Goal: Transaction & Acquisition: Purchase product/service

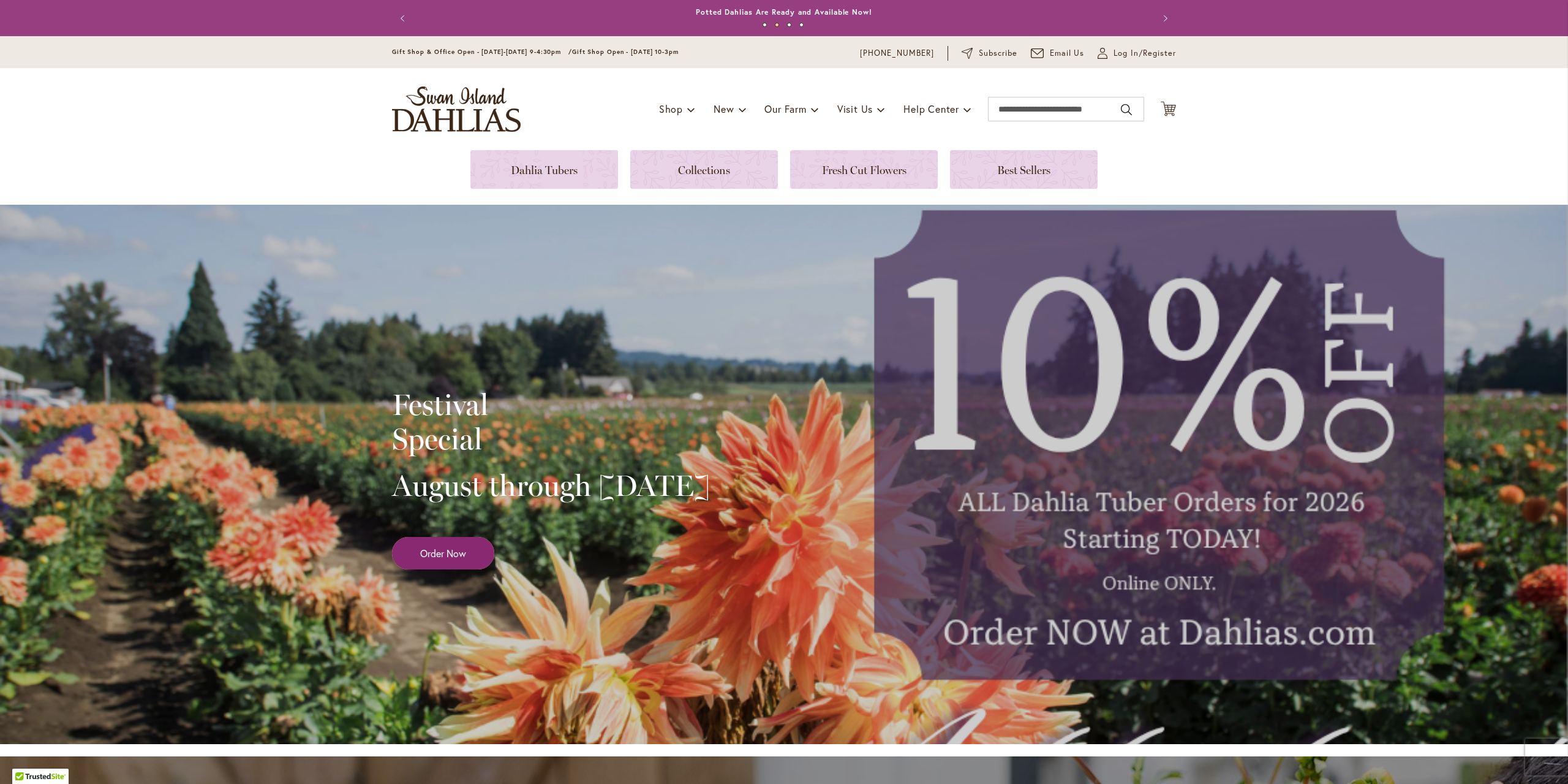
click at [448, 560] on span "Order Now" at bounding box center [443, 553] width 46 height 14
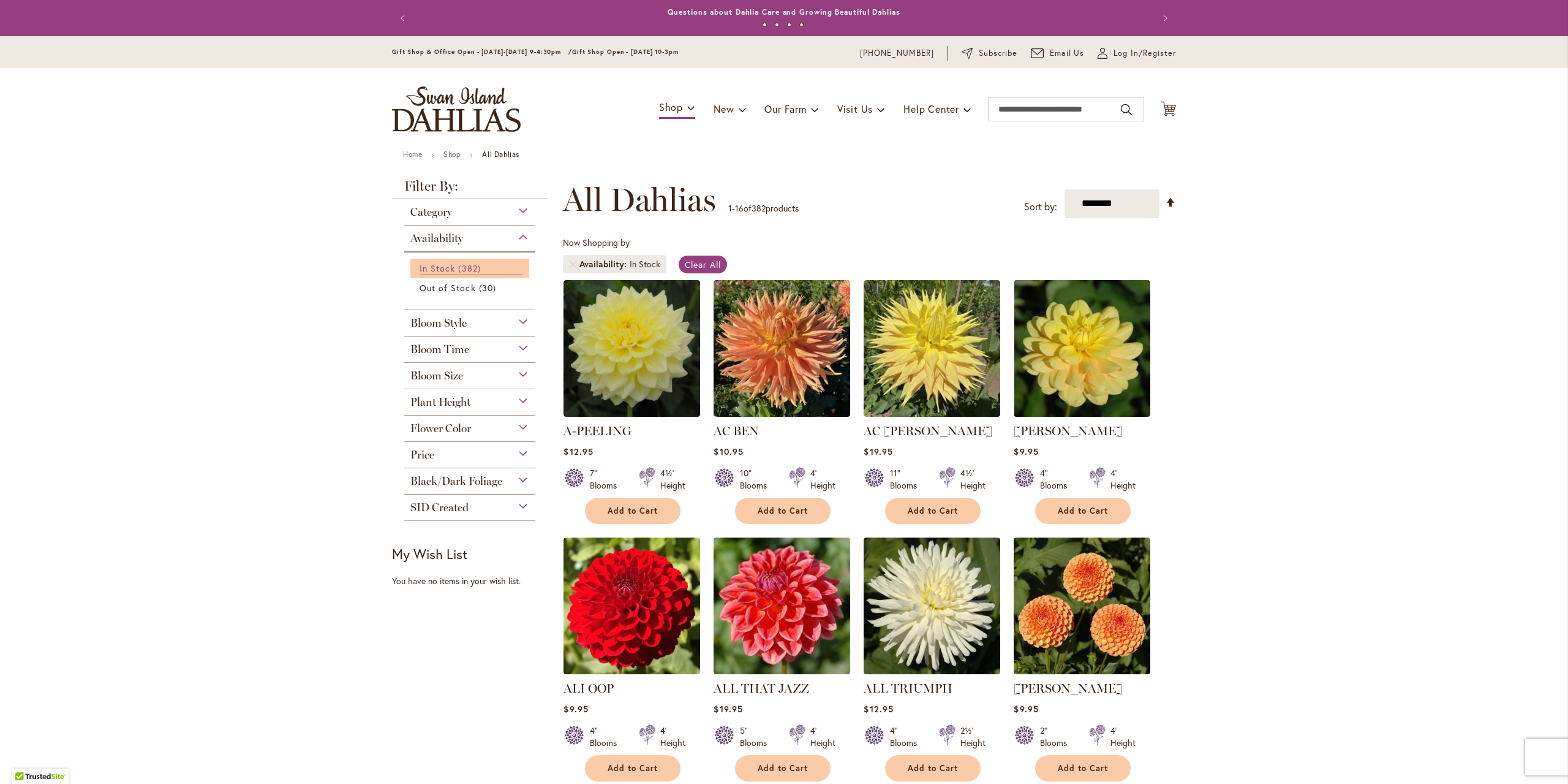
click at [431, 272] on span "In Stock" at bounding box center [437, 268] width 35 height 12
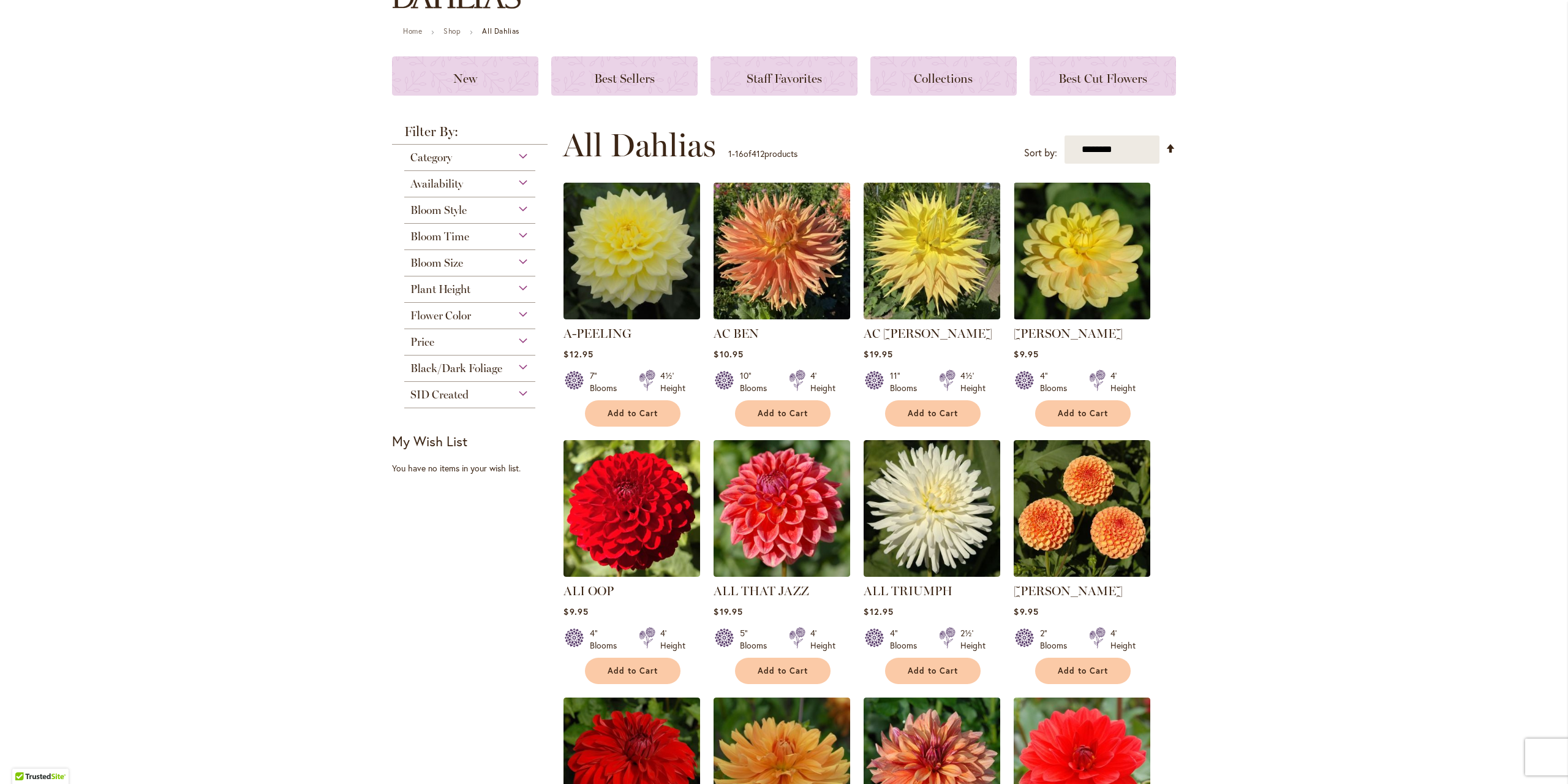
scroll to position [123, 0]
click at [516, 396] on div "SID Created" at bounding box center [470, 392] width 131 height 20
click at [522, 152] on div "Category" at bounding box center [470, 155] width 131 height 20
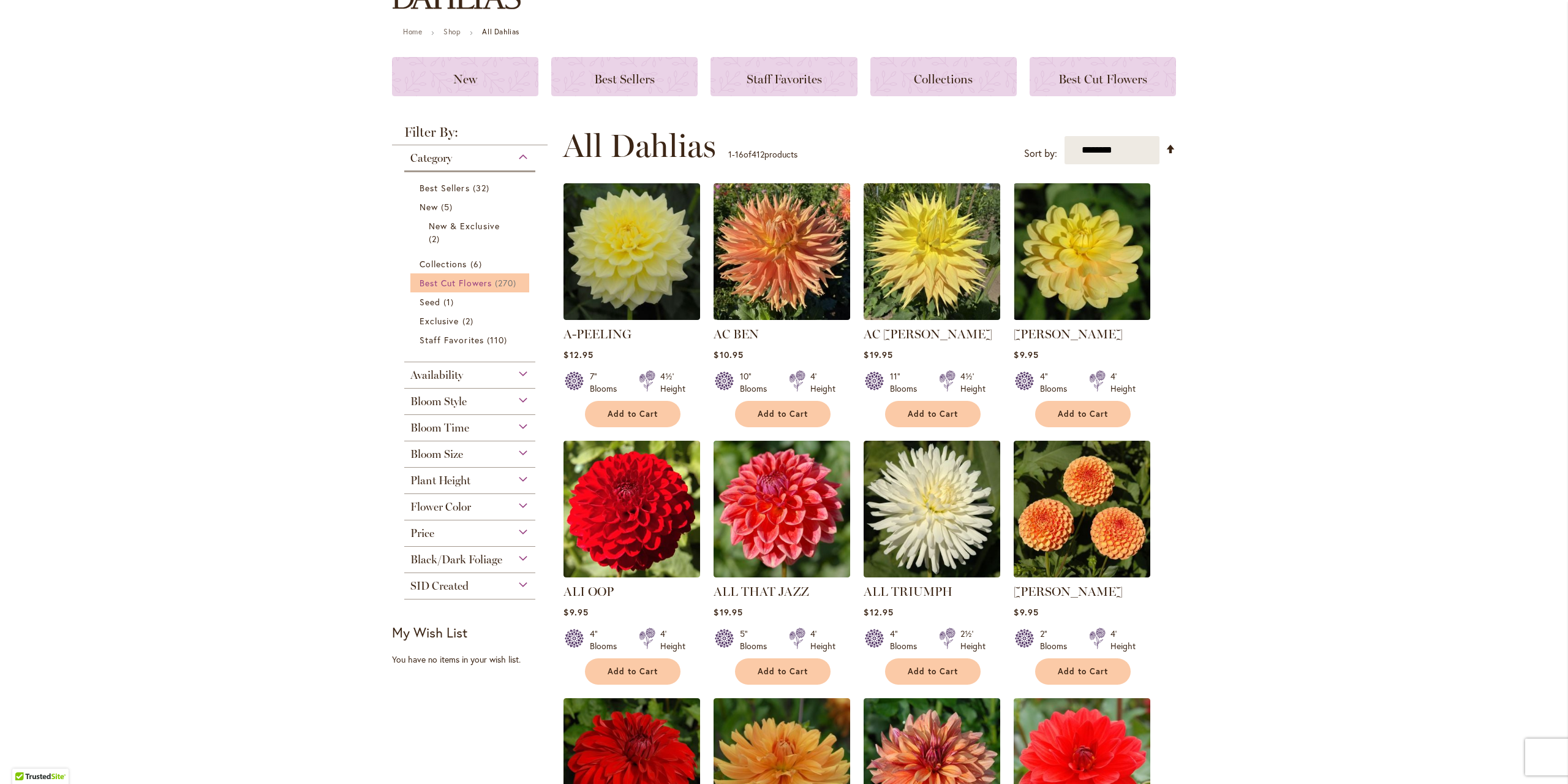
click at [481, 288] on span "Best Cut Flowers" at bounding box center [456, 283] width 72 height 12
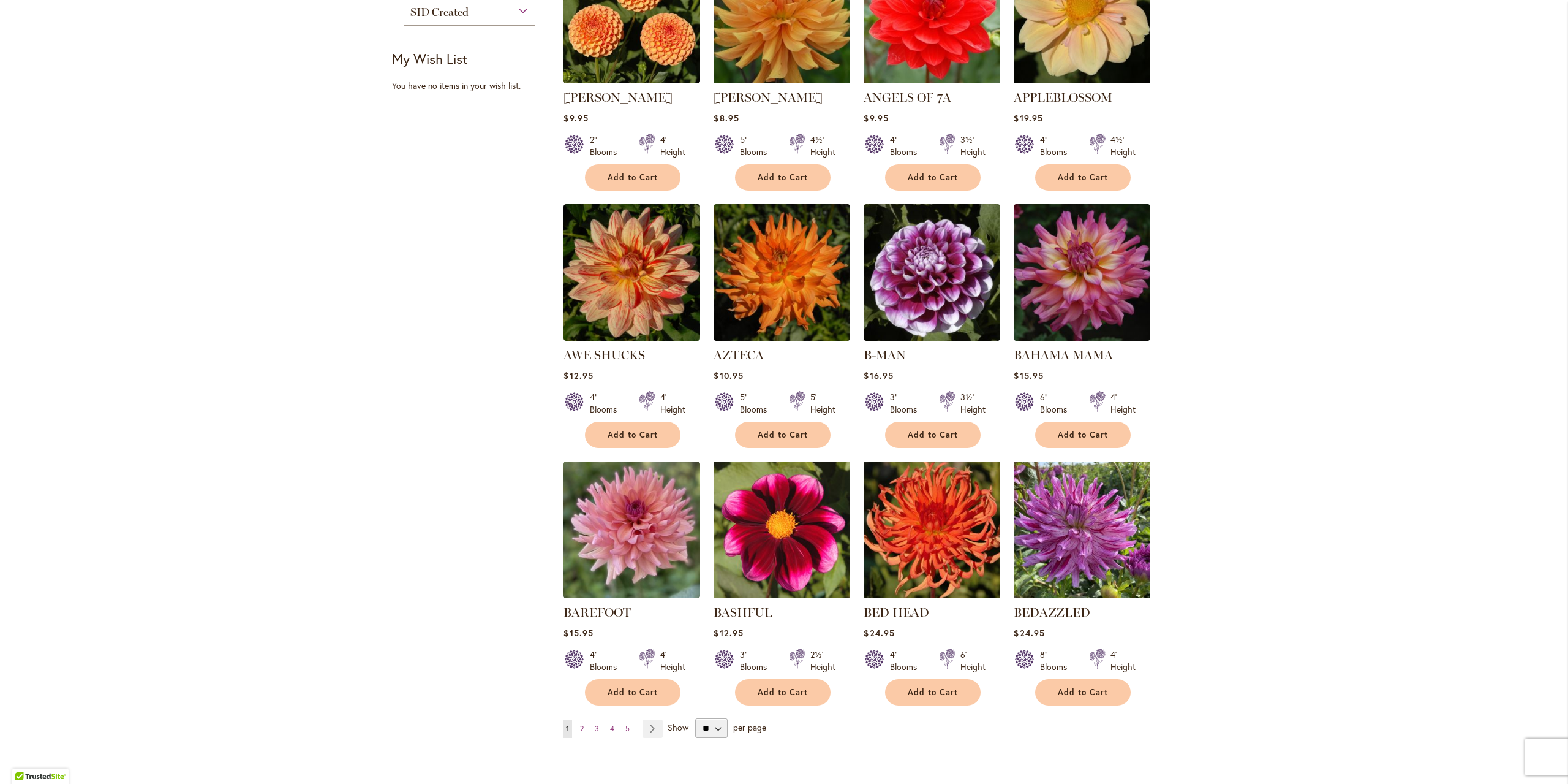
scroll to position [613, 0]
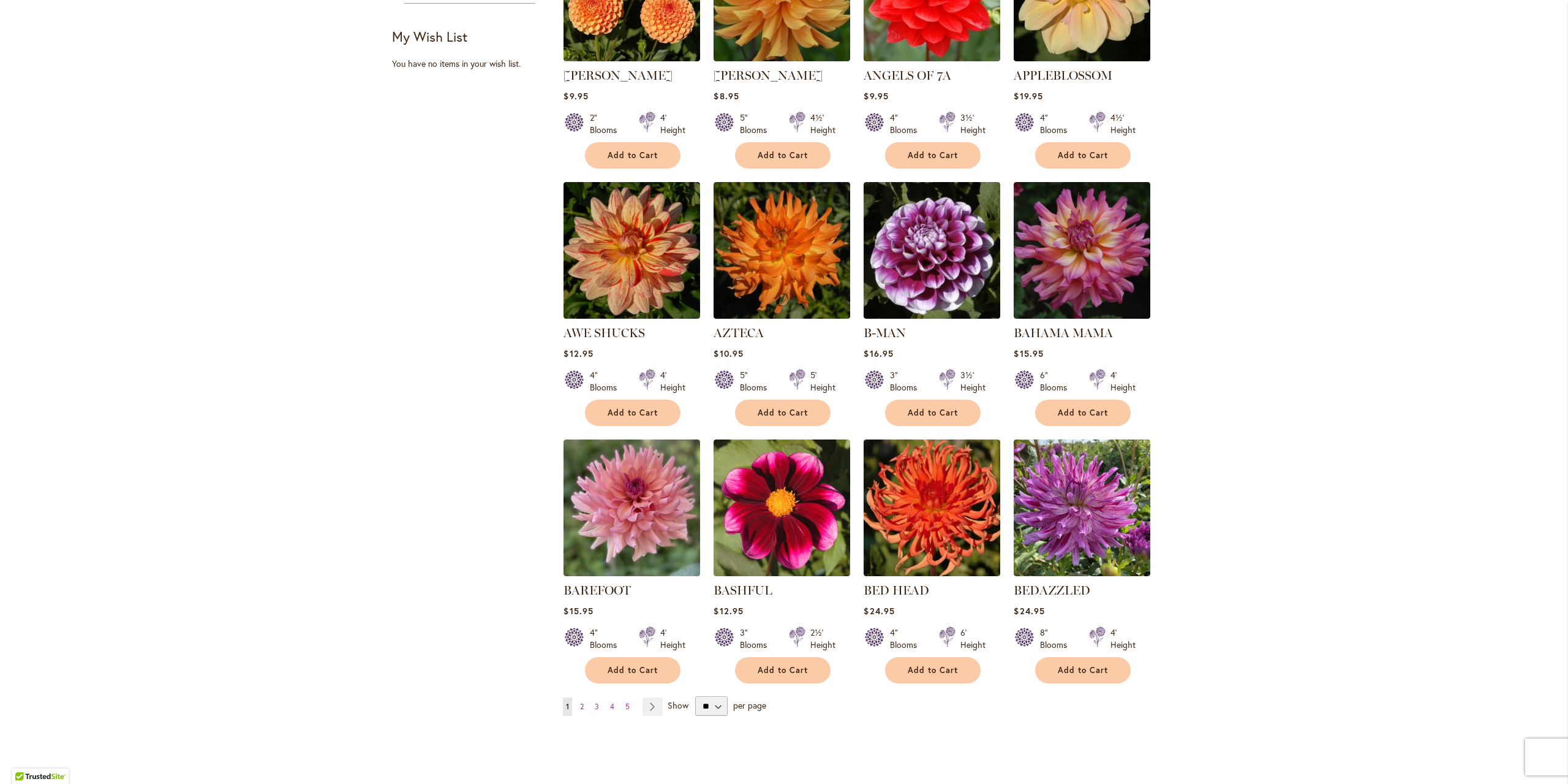
click at [580, 706] on span "2" at bounding box center [581, 706] width 4 height 9
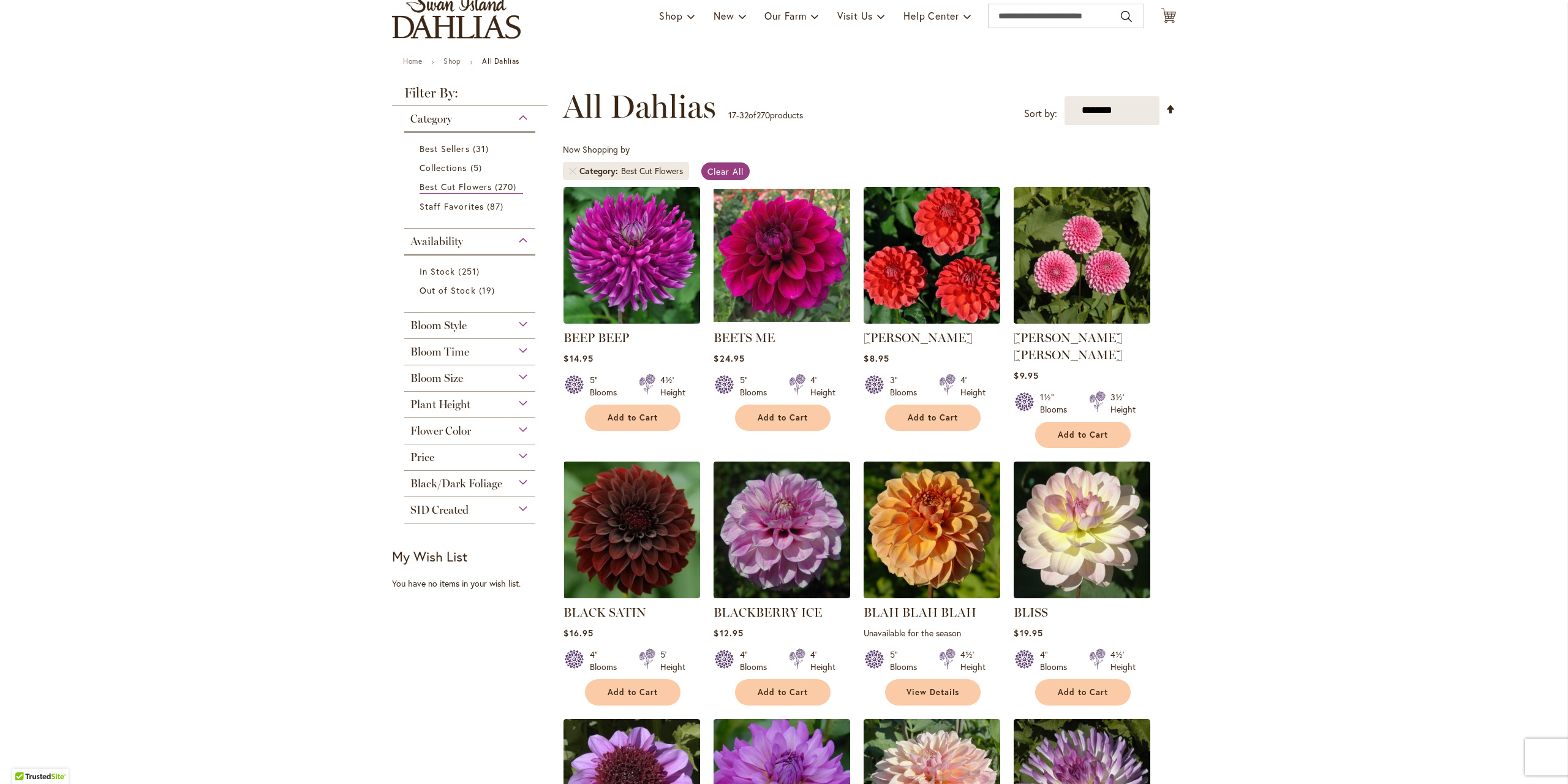
scroll to position [123, 0]
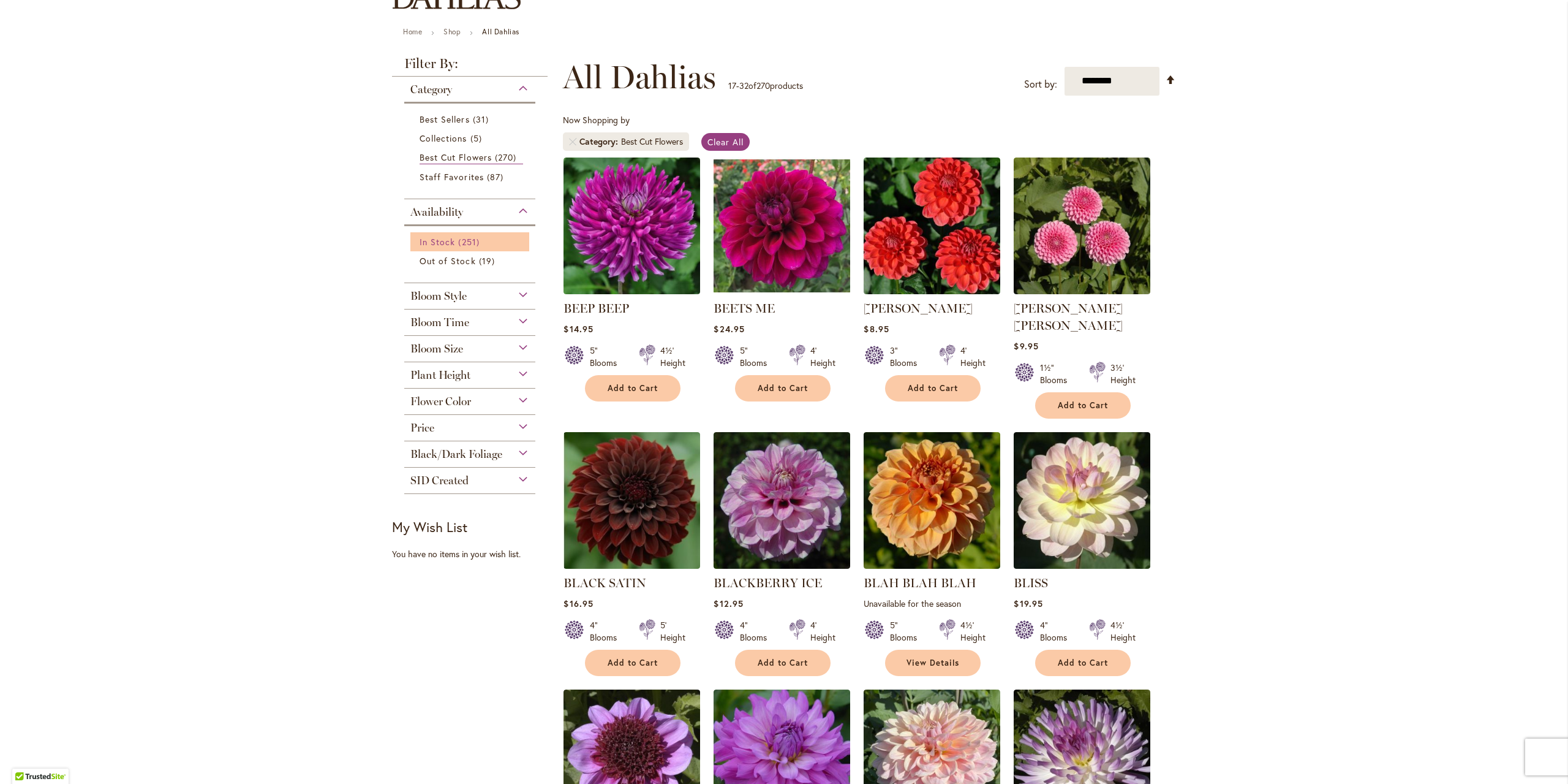
click at [447, 238] on span "In Stock" at bounding box center [437, 242] width 35 height 12
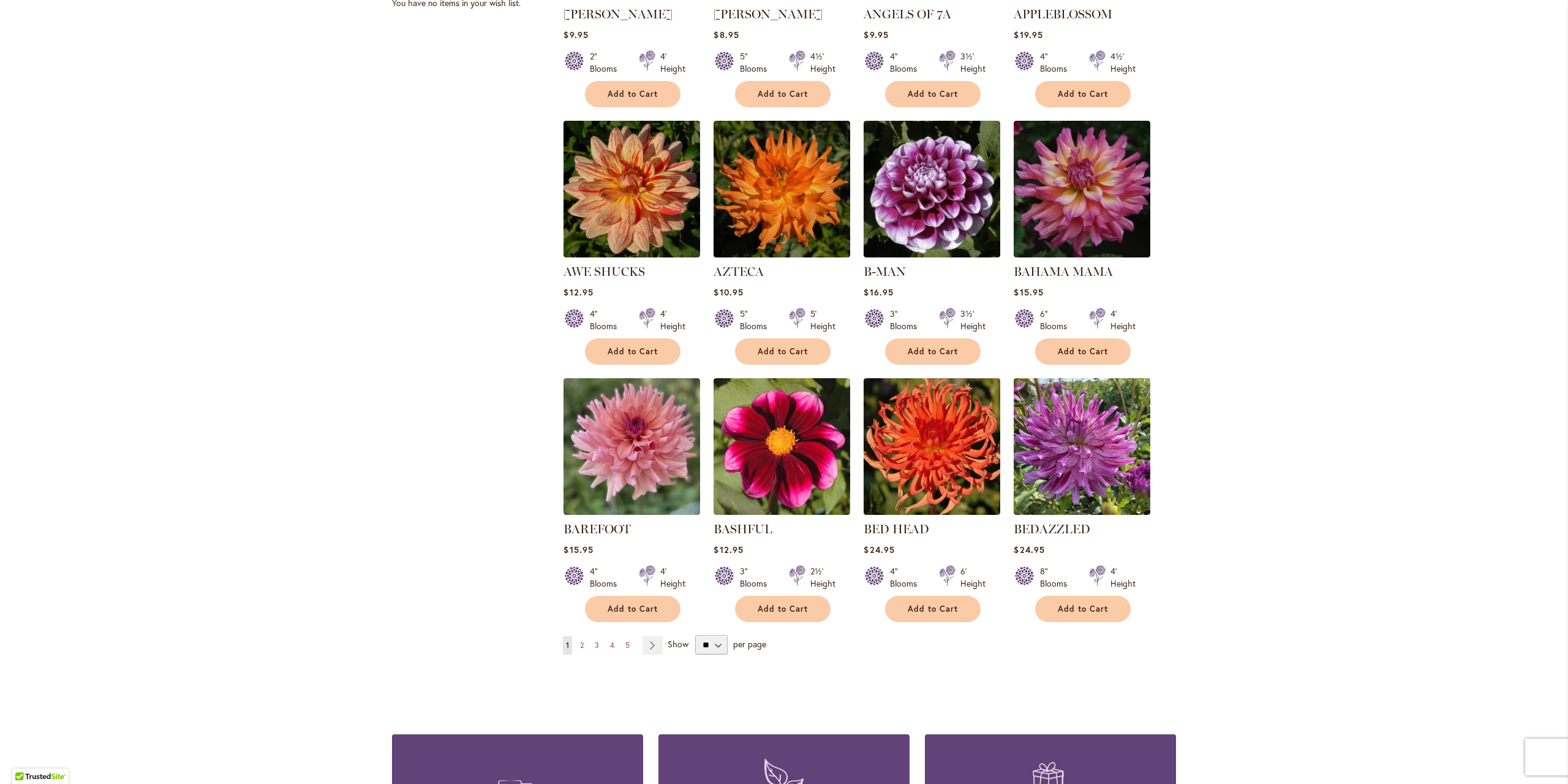
scroll to position [735, 0]
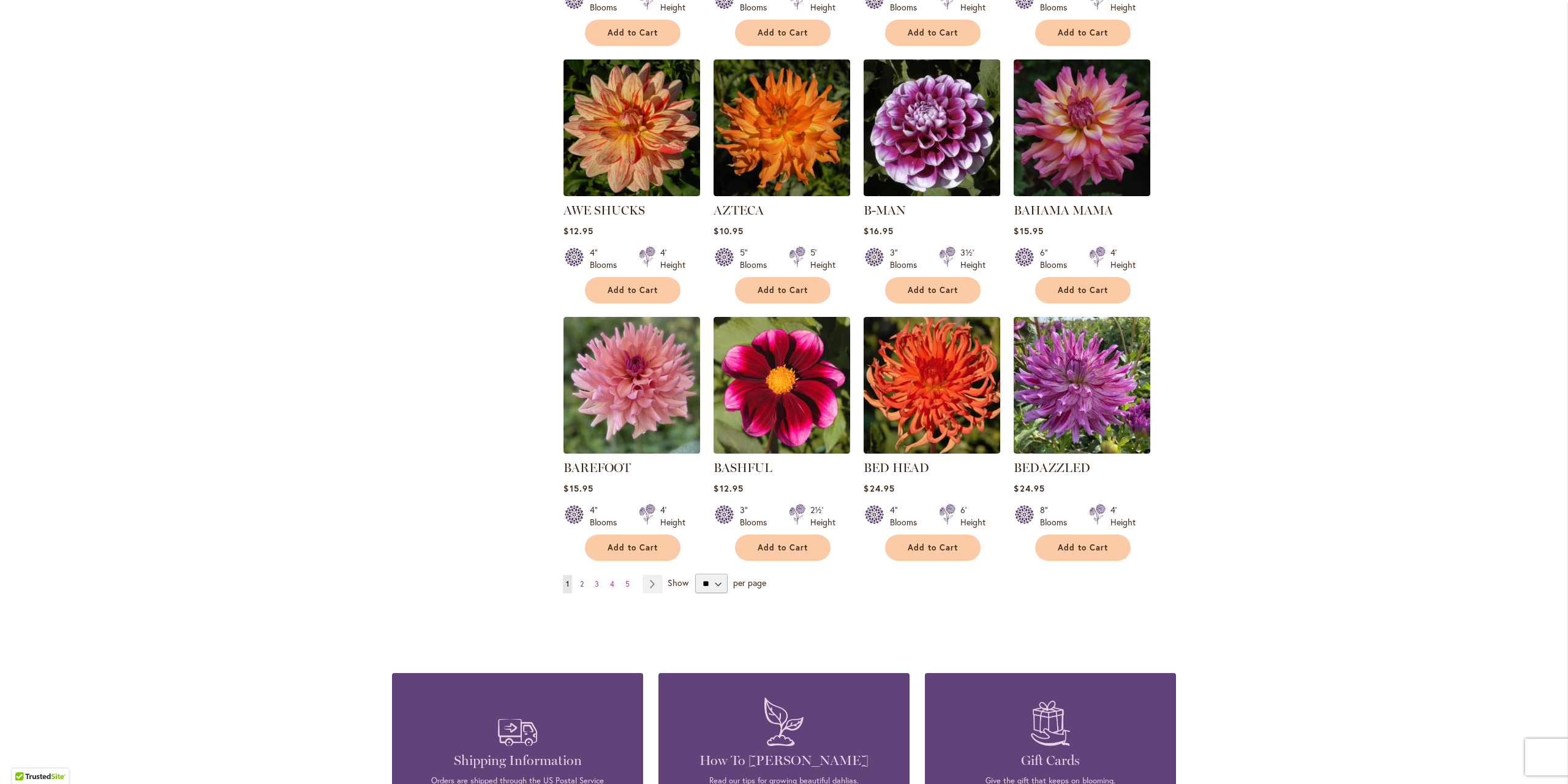
click at [580, 582] on span "2" at bounding box center [581, 584] width 4 height 9
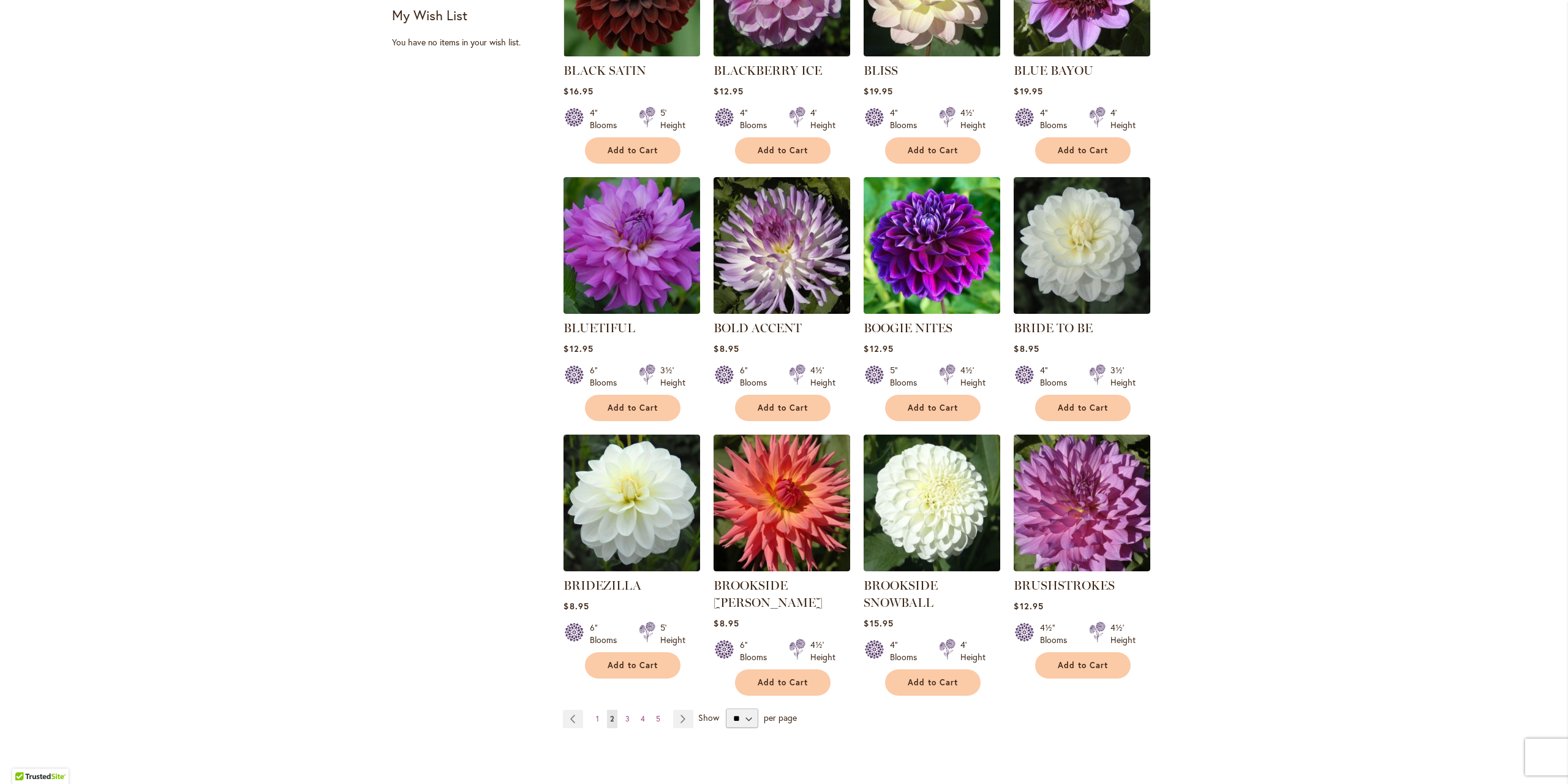
scroll to position [674, 0]
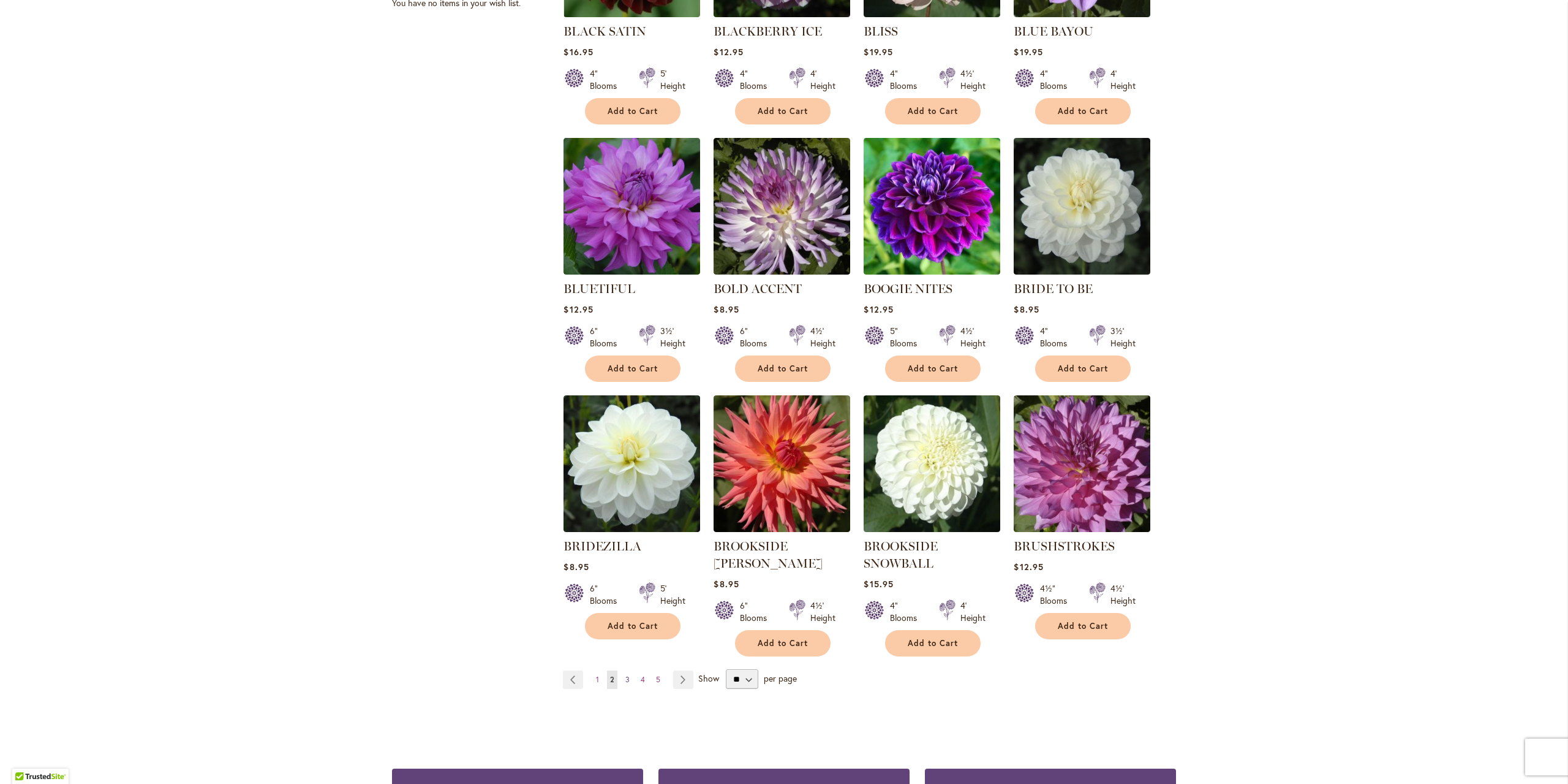
click at [625, 675] on span "3" at bounding box center [627, 679] width 4 height 9
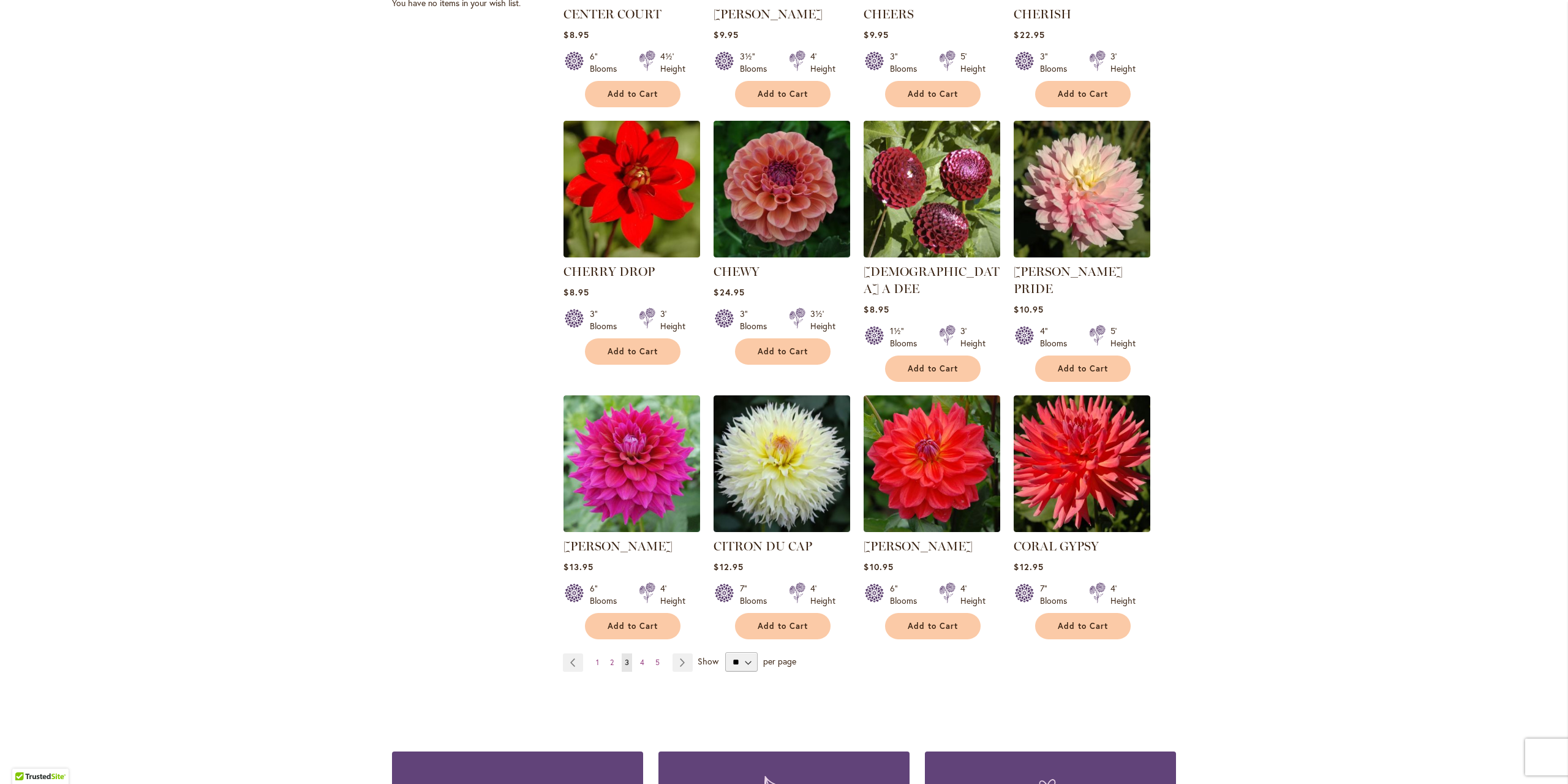
scroll to position [735, 0]
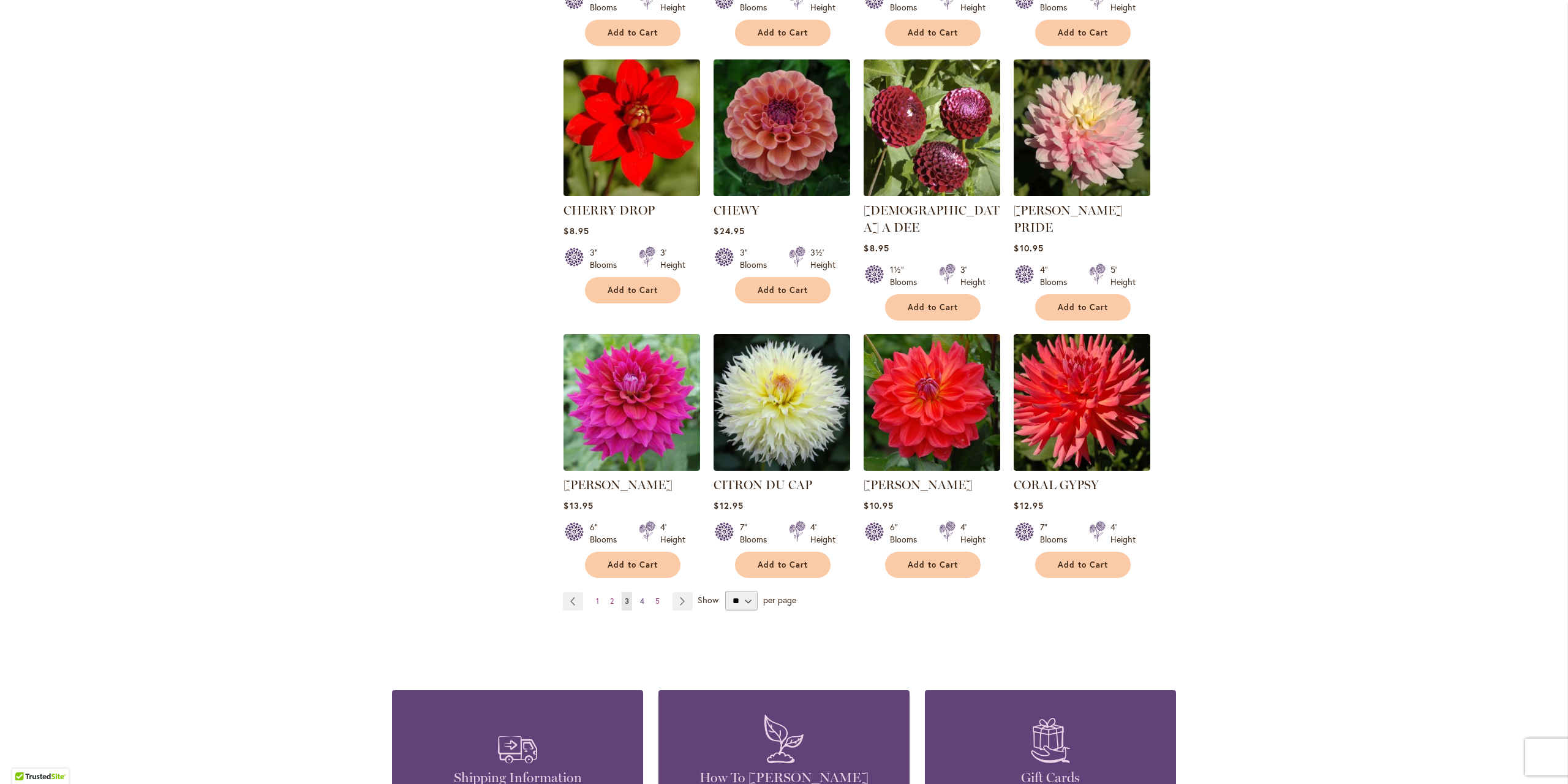
click at [640, 597] on span "4" at bounding box center [642, 601] width 4 height 9
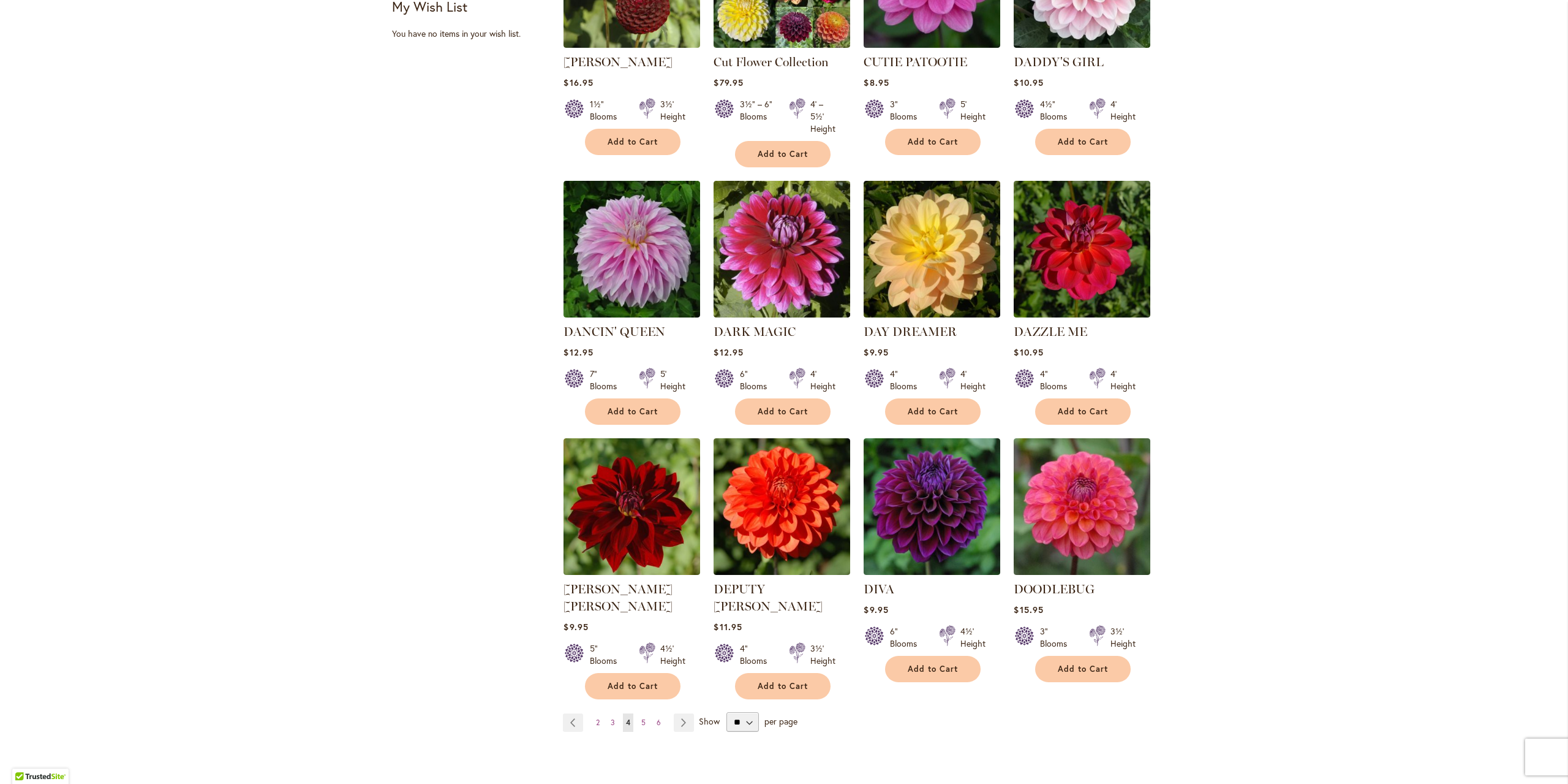
scroll to position [674, 0]
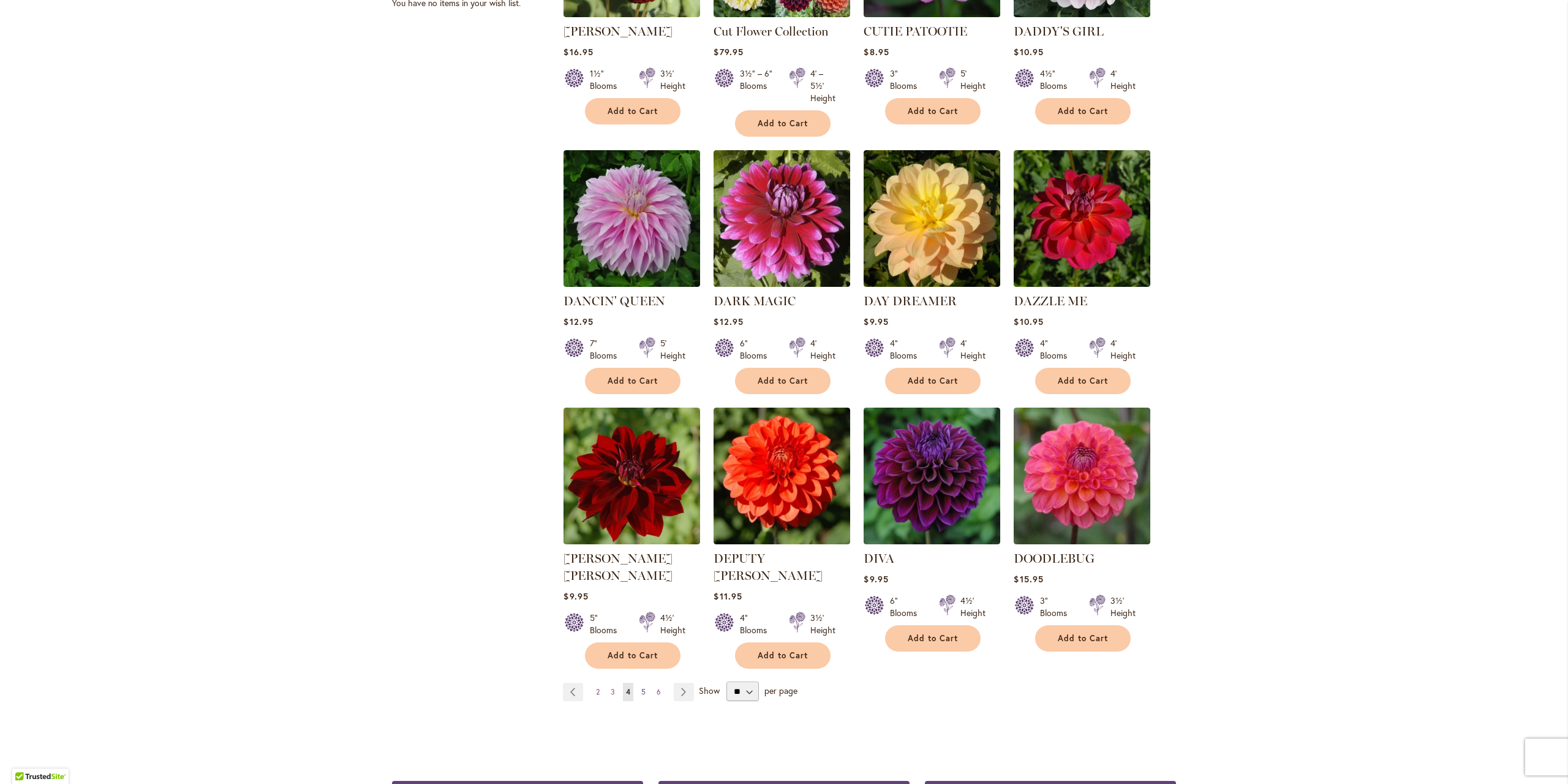
click at [641, 687] on span "5" at bounding box center [643, 692] width 4 height 9
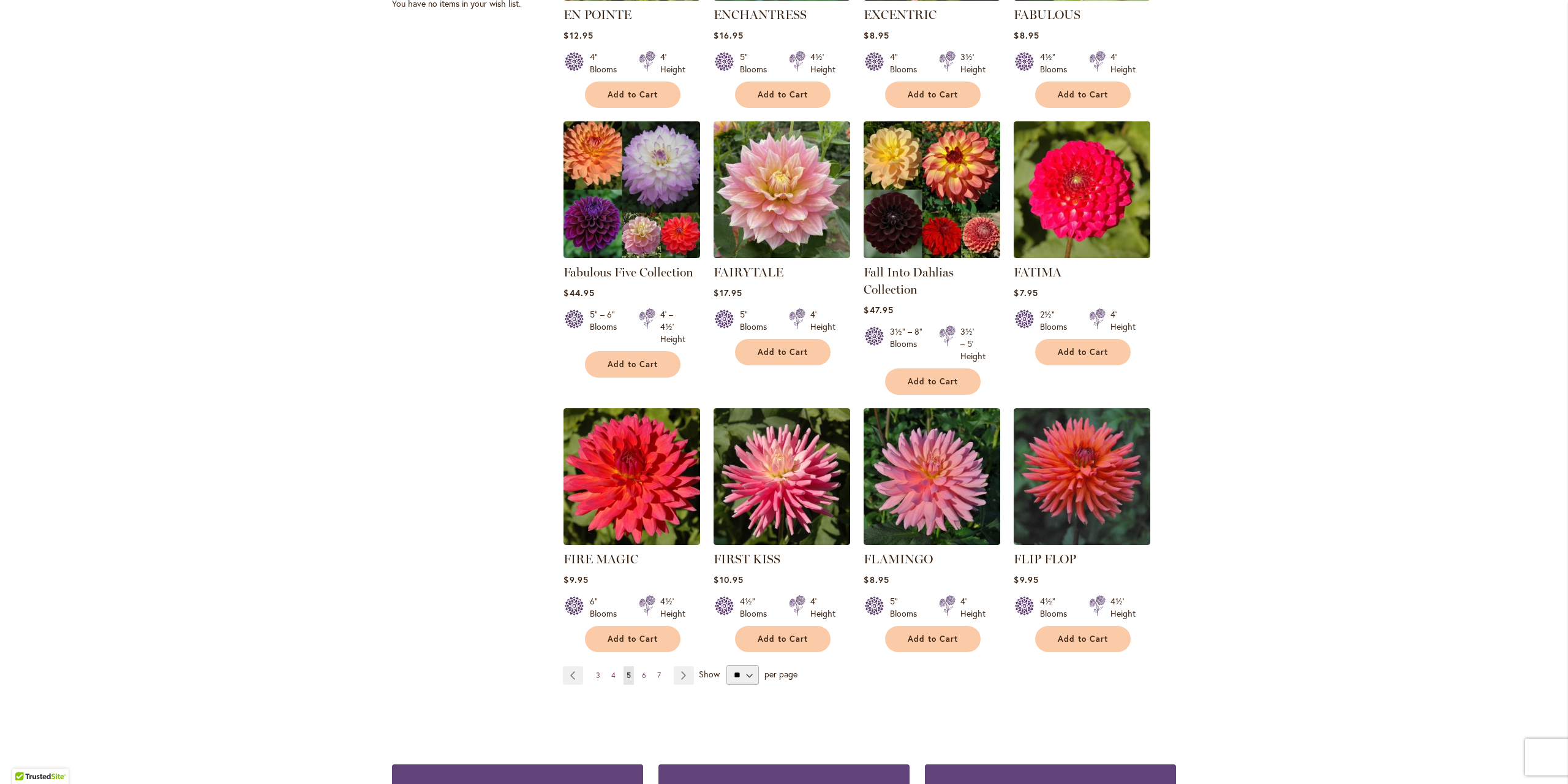
scroll to position [674, 0]
